Goal: Task Accomplishment & Management: Use online tool/utility

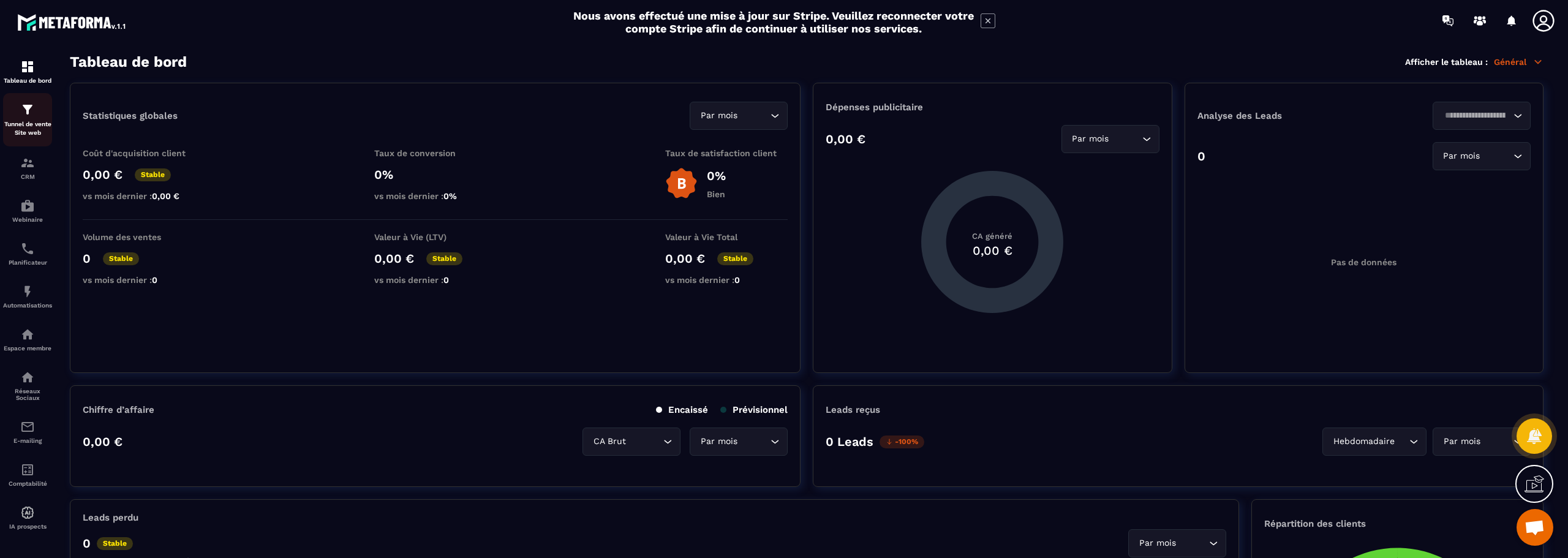
click at [38, 119] on div "Tunnel de vente Site web" at bounding box center [27, 120] width 49 height 35
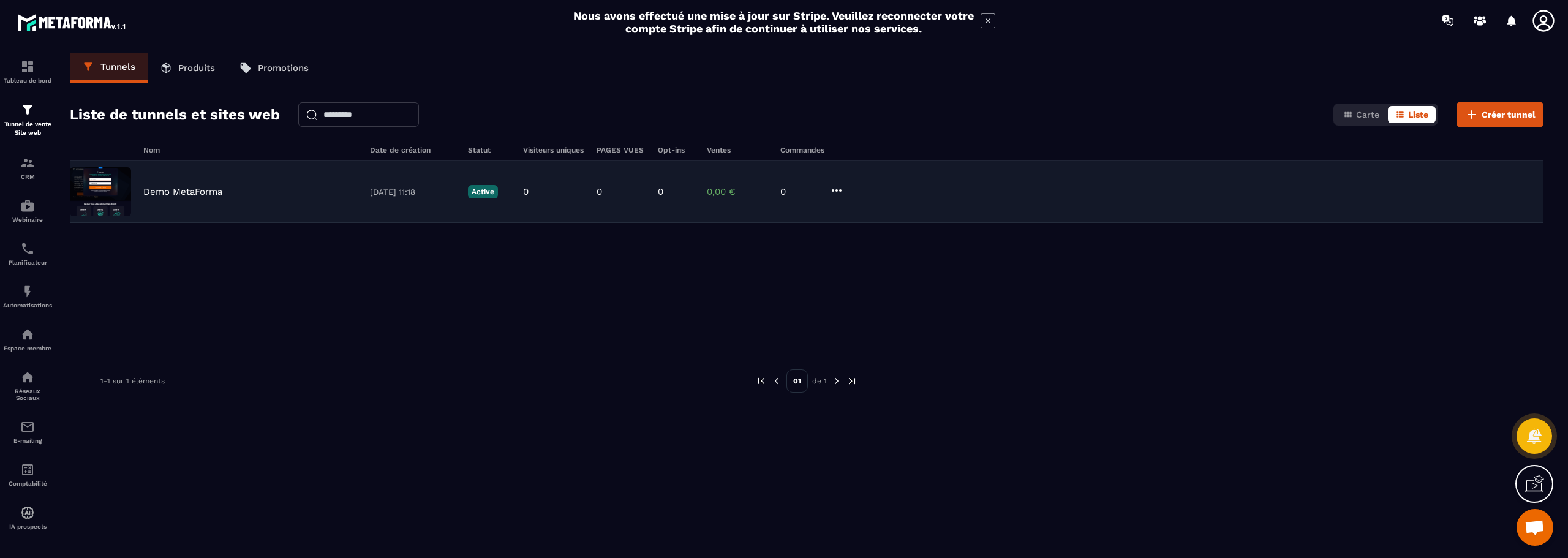
click at [141, 187] on div "Demo MetaForma [DATE] 11:18 Active 0 0 0 0,00 € 0" at bounding box center [806, 192] width 1474 height 62
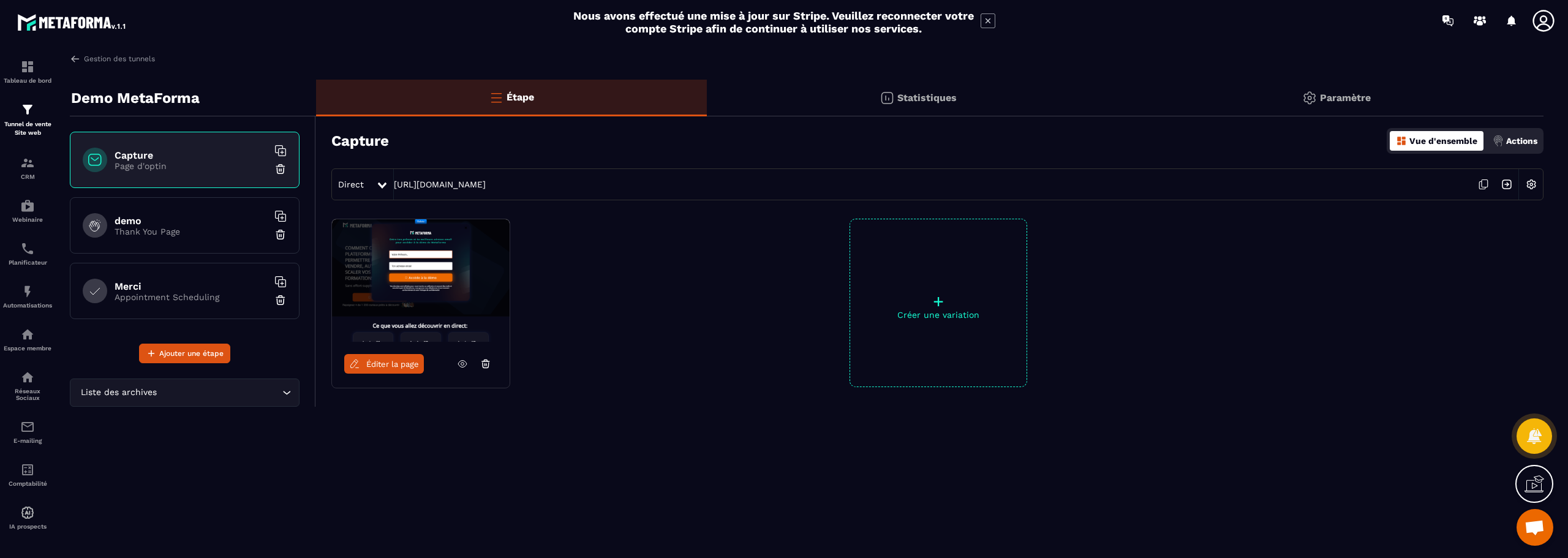
click at [394, 271] on img at bounding box center [420, 280] width 177 height 122
click at [395, 271] on img at bounding box center [420, 280] width 177 height 122
click at [462, 363] on icon at bounding box center [463, 364] width 11 height 11
click at [1446, 20] on icon at bounding box center [1446, 19] width 6 height 8
